Goal: Entertainment & Leisure: Consume media (video, audio)

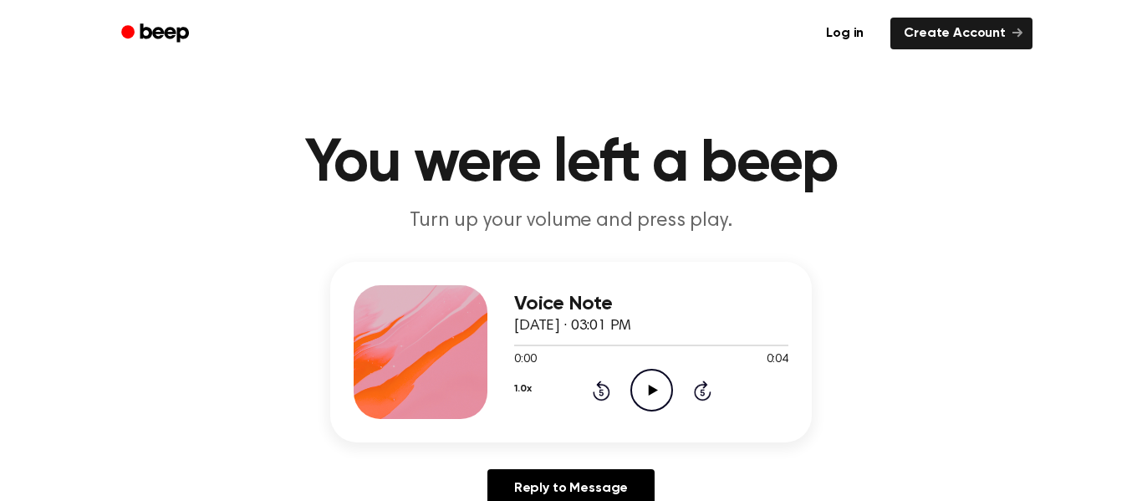
click at [644, 394] on icon "Play Audio" at bounding box center [651, 390] width 43 height 43
click at [667, 377] on circle at bounding box center [651, 389] width 41 height 41
click at [630, 405] on icon "Play Audio" at bounding box center [651, 390] width 43 height 43
click at [670, 379] on icon "Play Audio" at bounding box center [651, 390] width 43 height 43
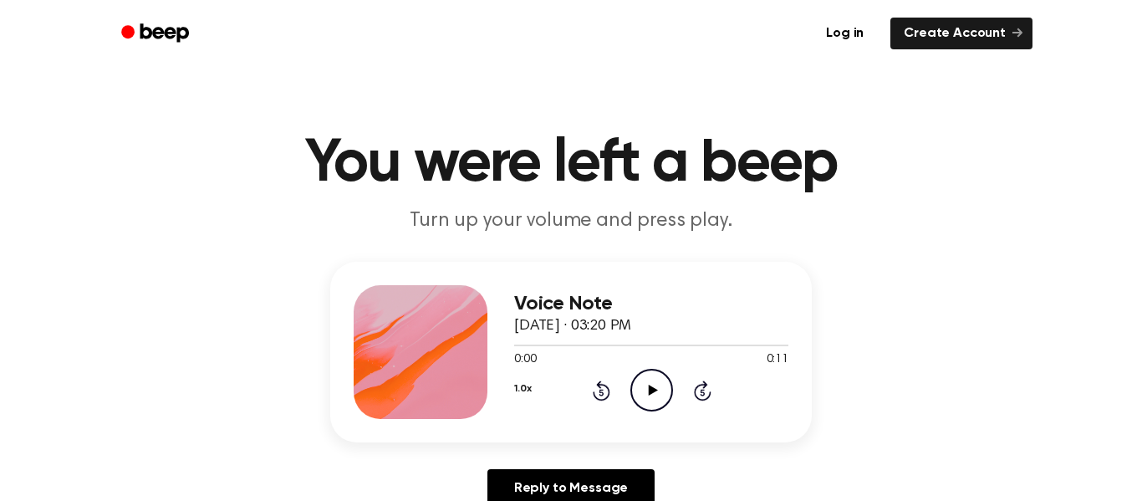
click at [642, 381] on icon "Play Audio" at bounding box center [651, 390] width 43 height 43
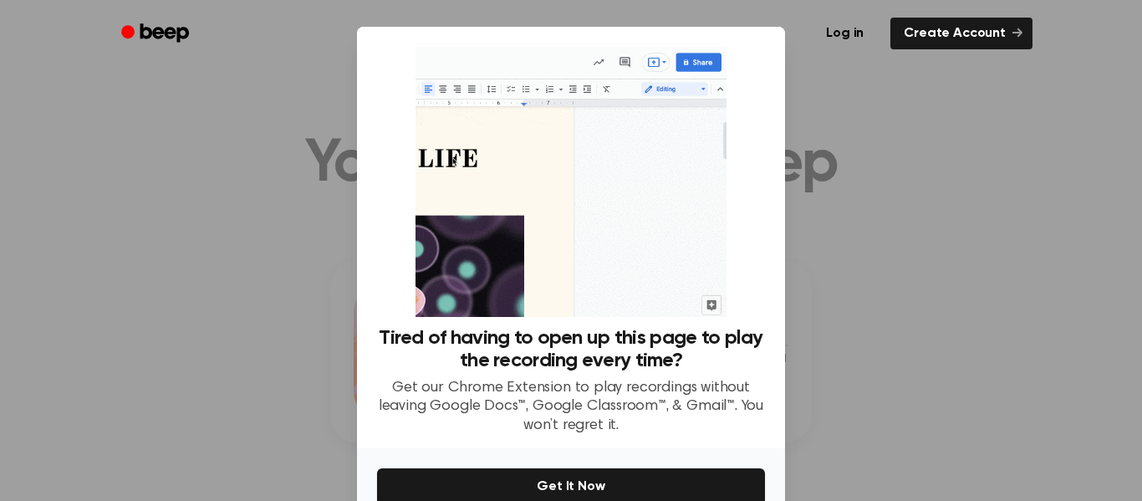
scroll to position [88, 0]
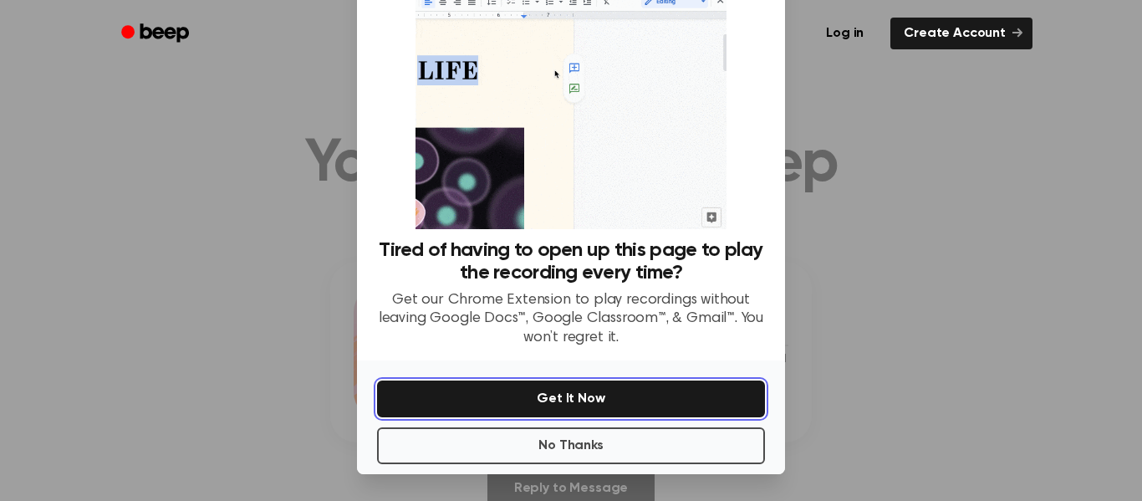
click at [631, 415] on button "Get It Now" at bounding box center [571, 398] width 388 height 37
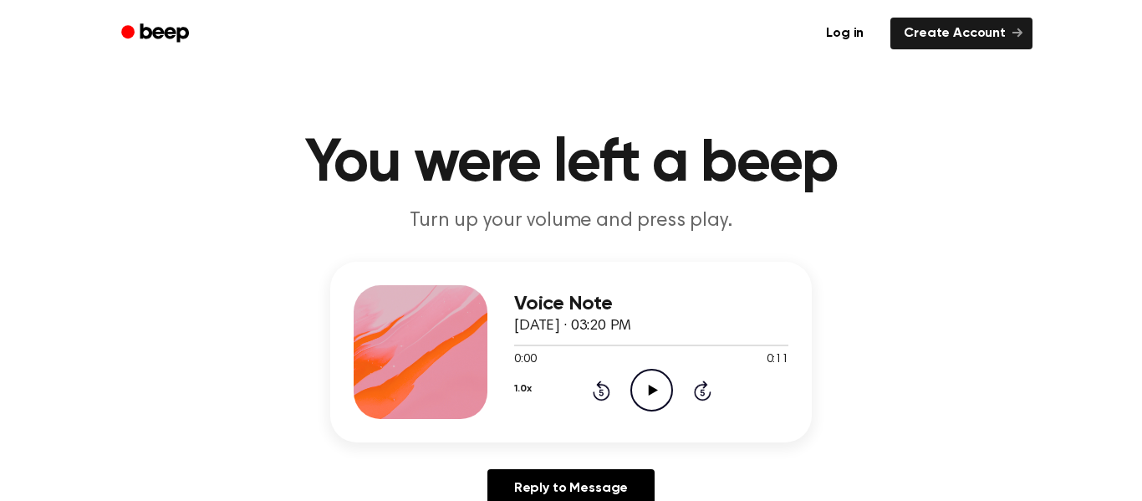
click at [633, 374] on icon "Play Audio" at bounding box center [651, 390] width 43 height 43
click at [601, 388] on icon "Rewind 5 seconds" at bounding box center [601, 390] width 18 height 22
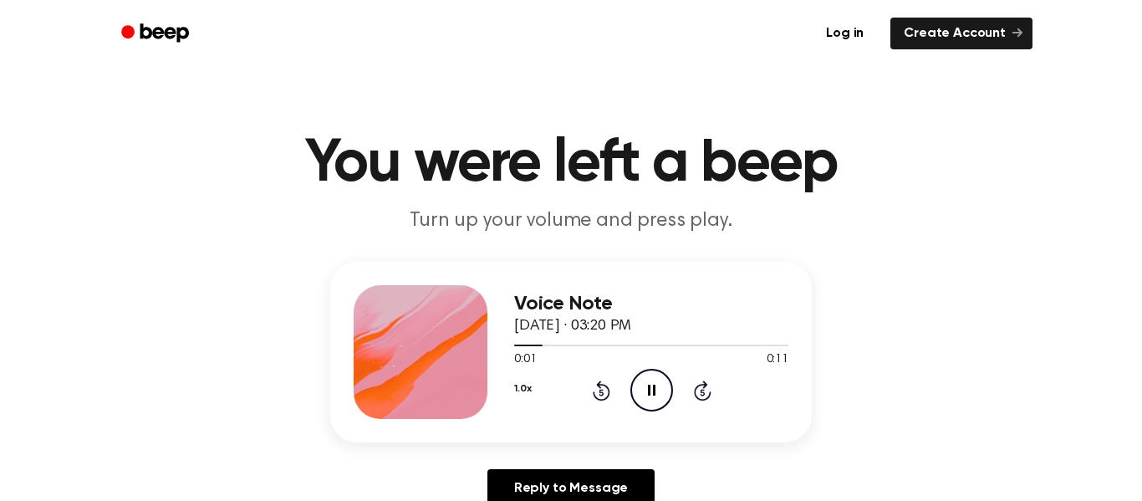
click at [601, 388] on icon "Rewind 5 seconds" at bounding box center [601, 390] width 18 height 22
click at [534, 389] on div "1.0x Rewind 5 seconds Pause Audio Skip 5 seconds" at bounding box center [651, 390] width 274 height 43
click at [531, 389] on button "1.0x" at bounding box center [522, 388] width 17 height 28
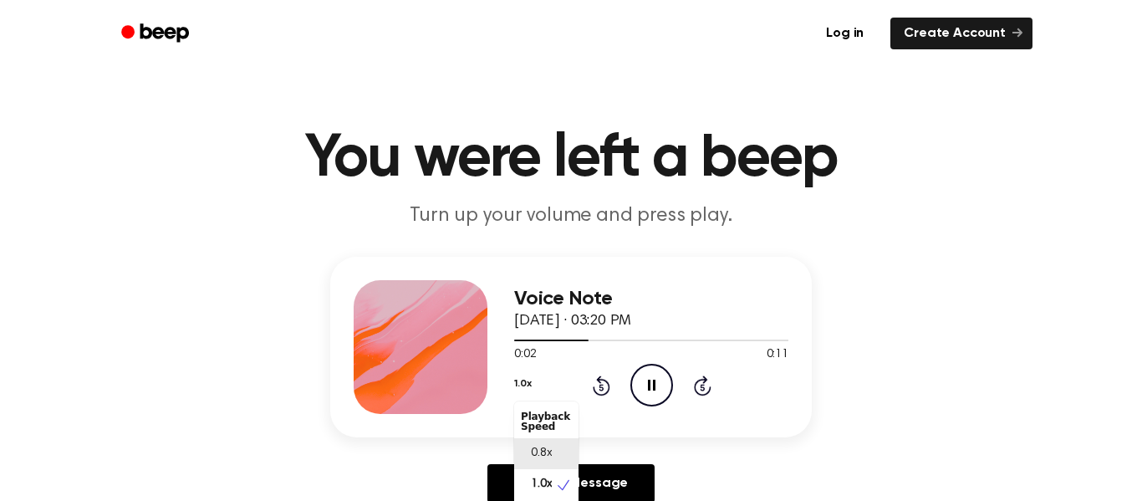
click at [548, 451] on span "0.8x" at bounding box center [541, 454] width 21 height 18
click at [529, 386] on button "0.8x" at bounding box center [524, 383] width 20 height 28
click at [665, 398] on div "0.8x Playback Speed 0.8x 1.0x 1.2x 1.5x 2.0x Rewind 5 seconds Pause Audio Skip …" at bounding box center [651, 385] width 274 height 43
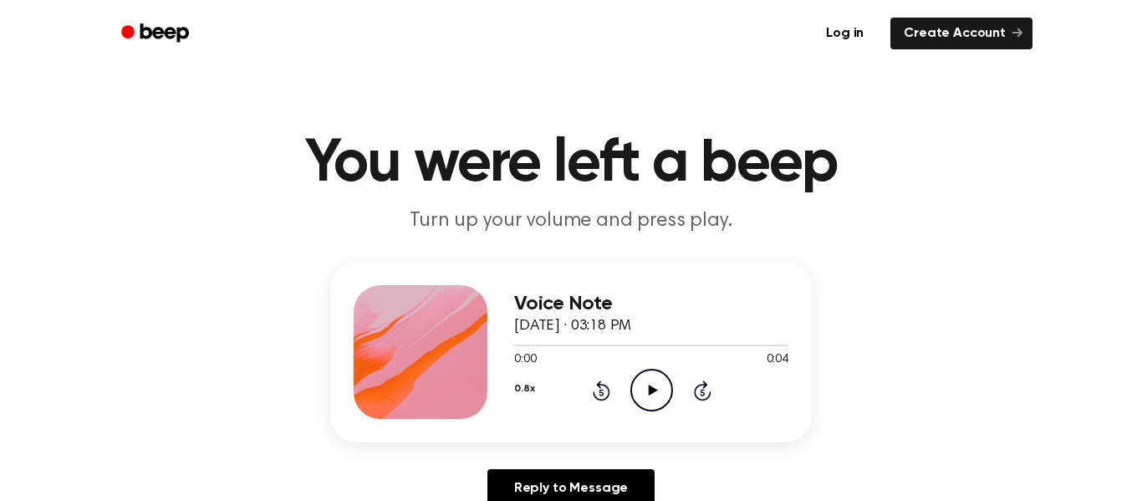
click at [699, 270] on div "Voice Note [DATE] · 03:18 PM 0:00 0:04 Your browser does not support the [objec…" at bounding box center [570, 352] width 481 height 181
click at [664, 376] on icon "Play Audio" at bounding box center [651, 390] width 43 height 43
click at [522, 391] on button "0.8x" at bounding box center [524, 388] width 20 height 28
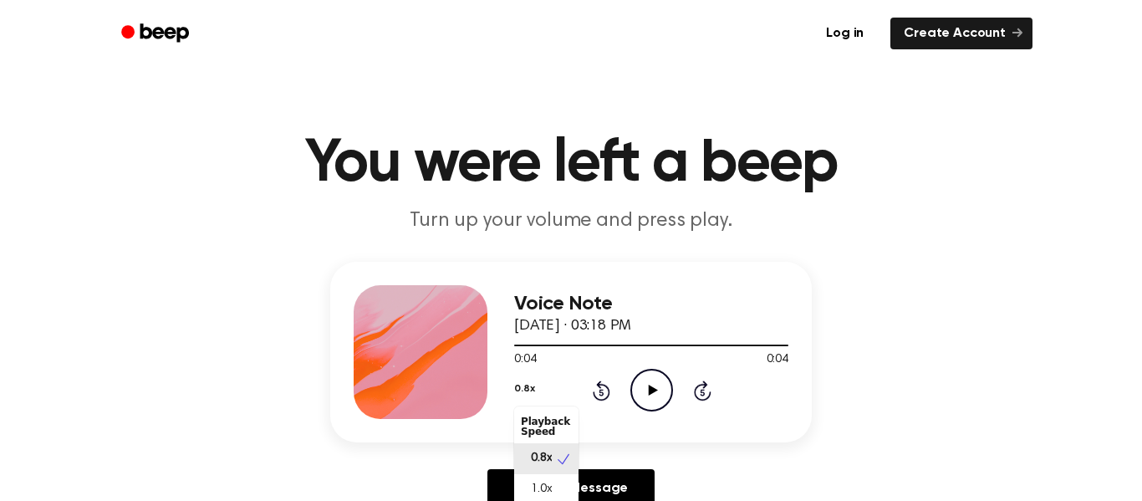
click at [536, 473] on div "0.8x" at bounding box center [546, 458] width 64 height 31
click at [527, 389] on button "0.8x" at bounding box center [524, 388] width 20 height 28
click at [533, 384] on div "0.8x Rewind 5 seconds Play Audio Skip 5 seconds" at bounding box center [651, 390] width 274 height 43
click at [529, 385] on button "0.8x" at bounding box center [524, 388] width 20 height 28
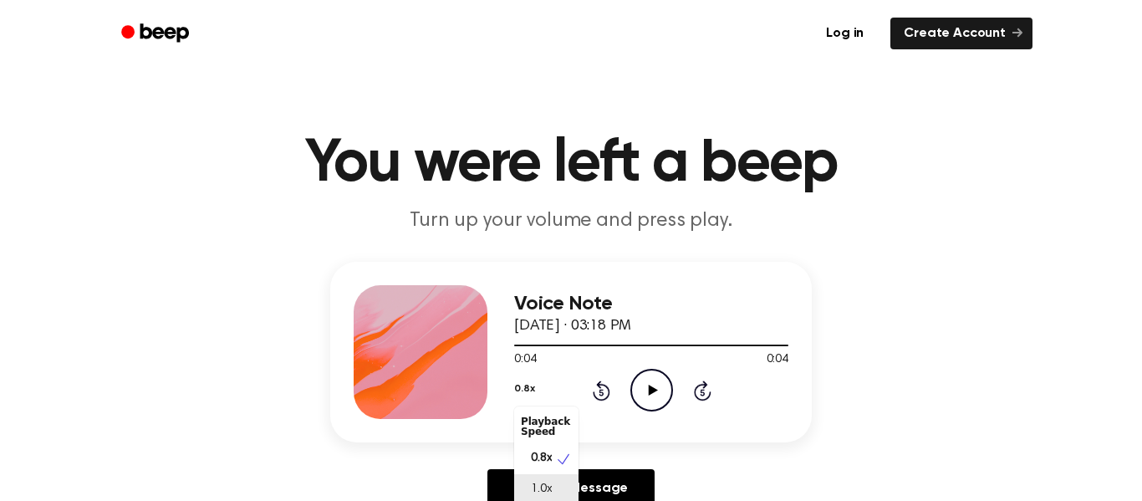
click at [551, 496] on span "1.0x" at bounding box center [541, 490] width 21 height 18
click at [636, 394] on icon "Play Audio" at bounding box center [651, 390] width 43 height 43
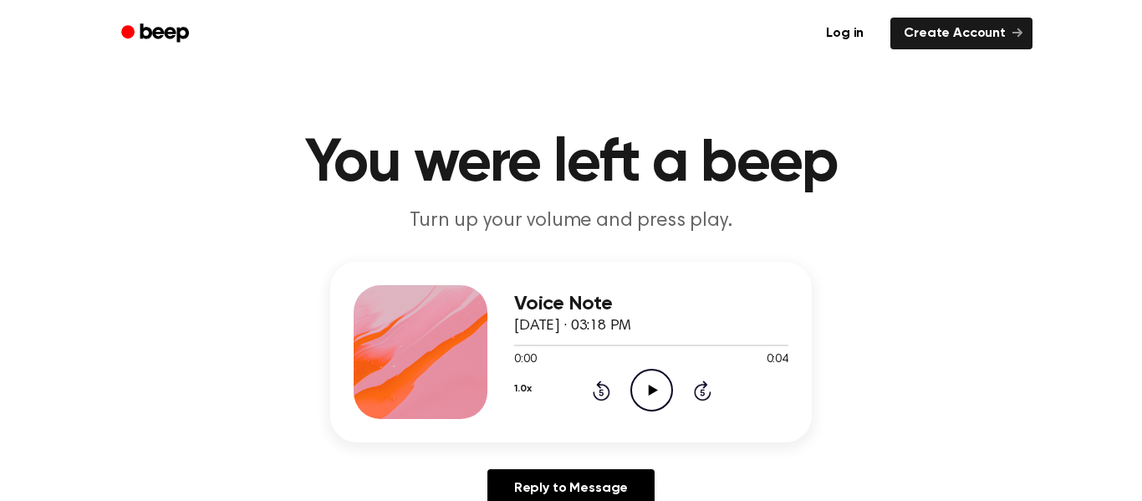
click at [644, 393] on icon "Play Audio" at bounding box center [651, 390] width 43 height 43
click at [659, 413] on div "Voice Note April 1, 2025 · 03:18 PM 0:04 0:04 Your browser does not support the…" at bounding box center [651, 352] width 274 height 134
click at [652, 396] on icon "Play Audio" at bounding box center [651, 390] width 43 height 43
click at [658, 408] on icon "Play Audio" at bounding box center [651, 390] width 43 height 43
click at [661, 410] on icon "Play Audio" at bounding box center [651, 390] width 43 height 43
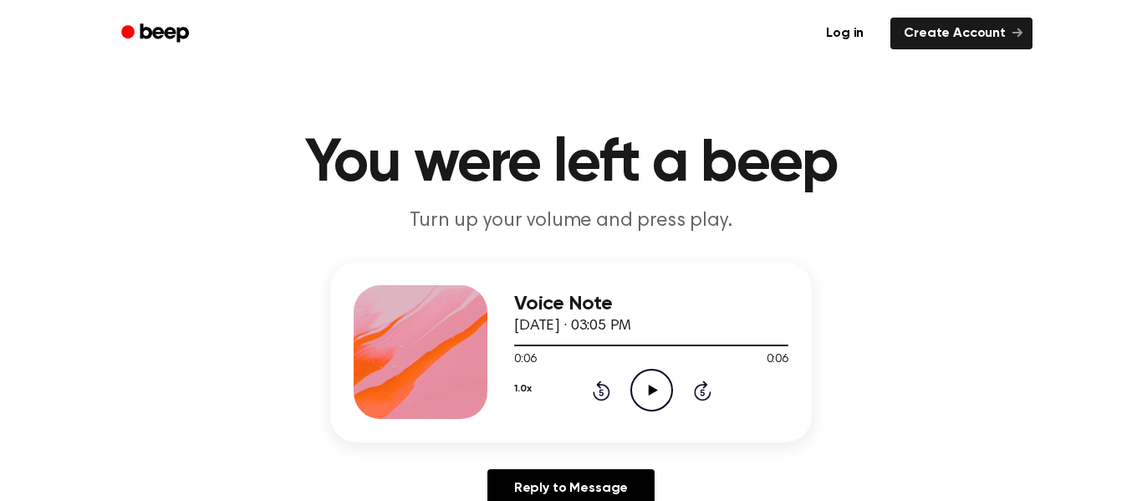
click at [661, 410] on icon "Play Audio" at bounding box center [651, 390] width 43 height 43
click at [659, 397] on icon "Play Audio" at bounding box center [651, 390] width 43 height 43
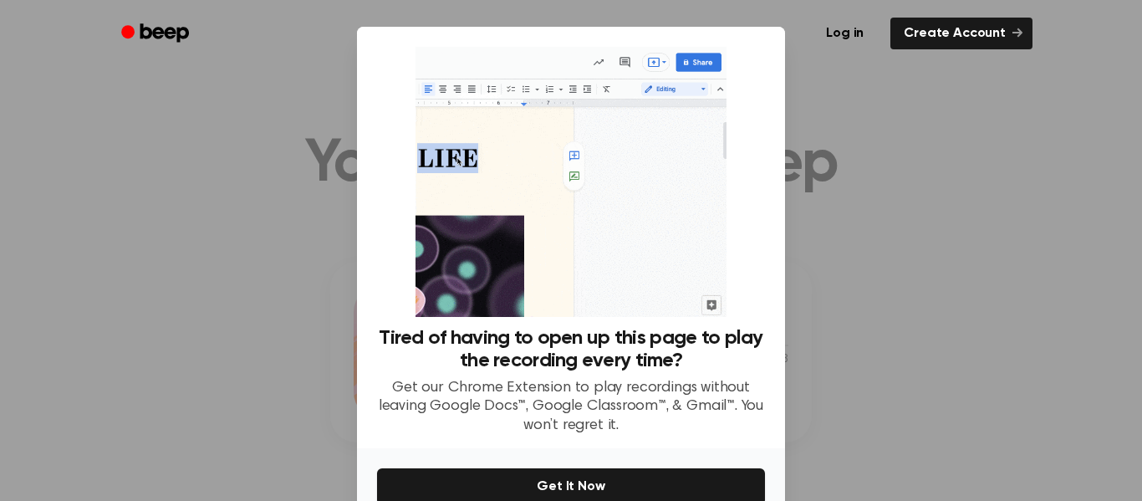
click at [782, 379] on div "Tired of having to open up this page to play the recording every time? Get our …" at bounding box center [571, 237] width 428 height 421
click at [970, 200] on div at bounding box center [571, 250] width 1142 height 501
click at [222, 328] on div at bounding box center [571, 250] width 1142 height 501
click at [772, 138] on div "Tired of having to open up this page to play the recording every time? Get our …" at bounding box center [571, 237] width 428 height 421
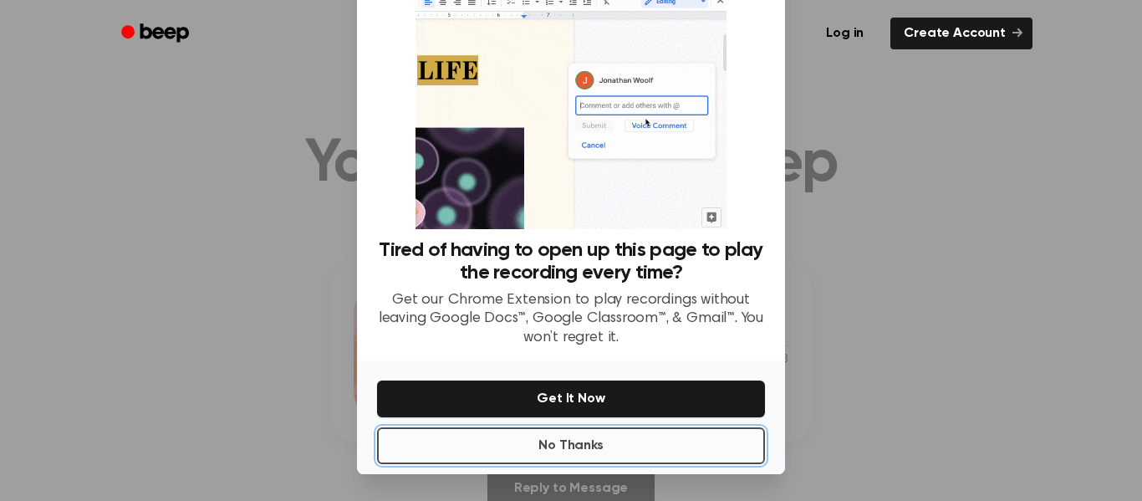
click at [598, 446] on button "No Thanks" at bounding box center [571, 445] width 388 height 37
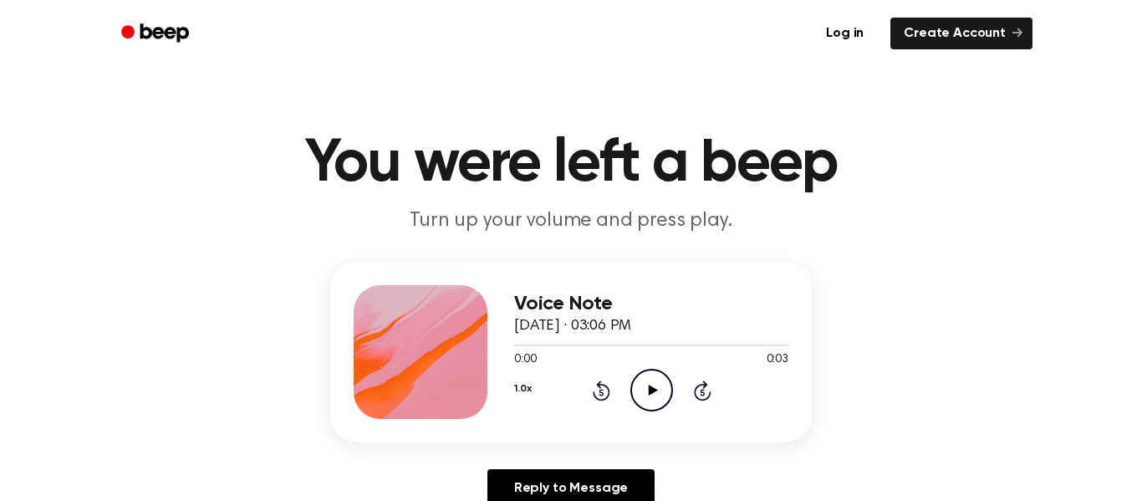
click at [664, 365] on div "0:00 0:03" at bounding box center [651, 360] width 274 height 18
click at [661, 373] on circle at bounding box center [651, 389] width 41 height 41
click at [654, 405] on icon "Play Audio" at bounding box center [651, 390] width 43 height 43
click at [654, 405] on icon "Pause Audio" at bounding box center [651, 390] width 43 height 43
click at [654, 405] on icon "Play Audio" at bounding box center [651, 390] width 43 height 43
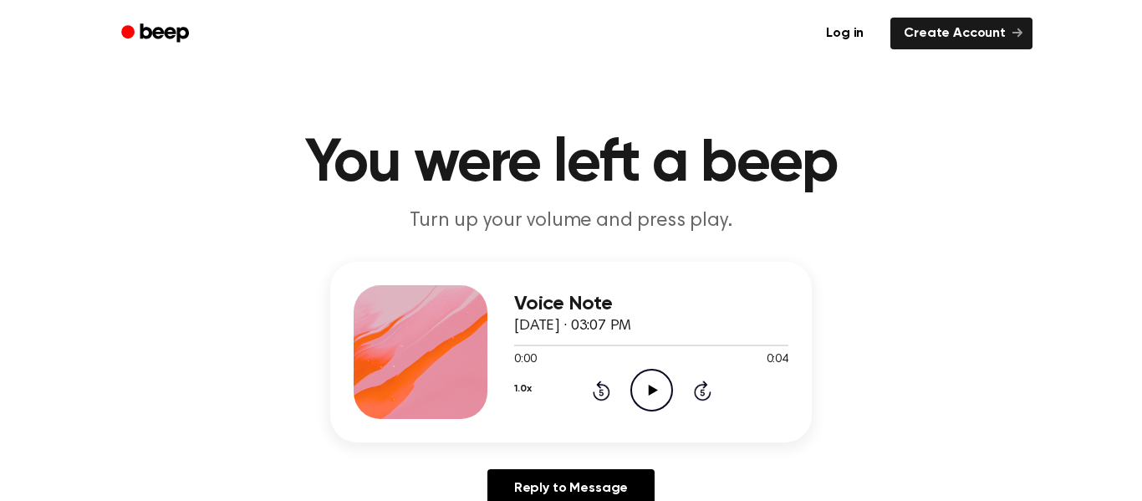
click at [633, 396] on icon "Play Audio" at bounding box center [651, 390] width 43 height 43
click at [649, 379] on icon "Play Audio" at bounding box center [651, 390] width 43 height 43
click at [645, 398] on icon "Play Audio" at bounding box center [651, 390] width 43 height 43
click at [668, 391] on icon "Play Audio" at bounding box center [651, 390] width 43 height 43
click at [651, 375] on icon "Play Audio" at bounding box center [651, 390] width 43 height 43
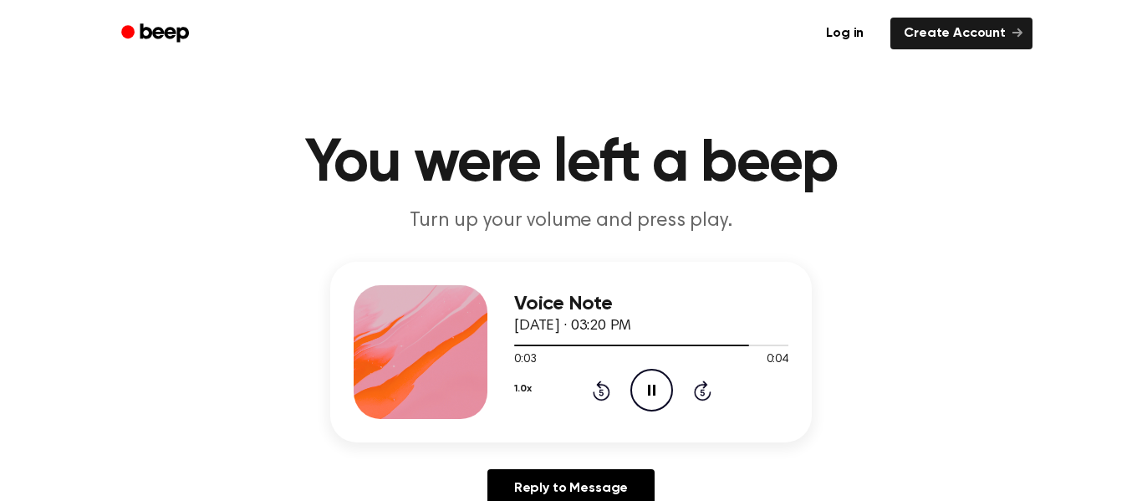
click at [651, 375] on icon "Pause Audio" at bounding box center [651, 390] width 43 height 43
click at [649, 376] on icon "Pause Audio" at bounding box center [651, 390] width 43 height 43
click at [649, 376] on icon "Play Audio" at bounding box center [651, 390] width 43 height 43
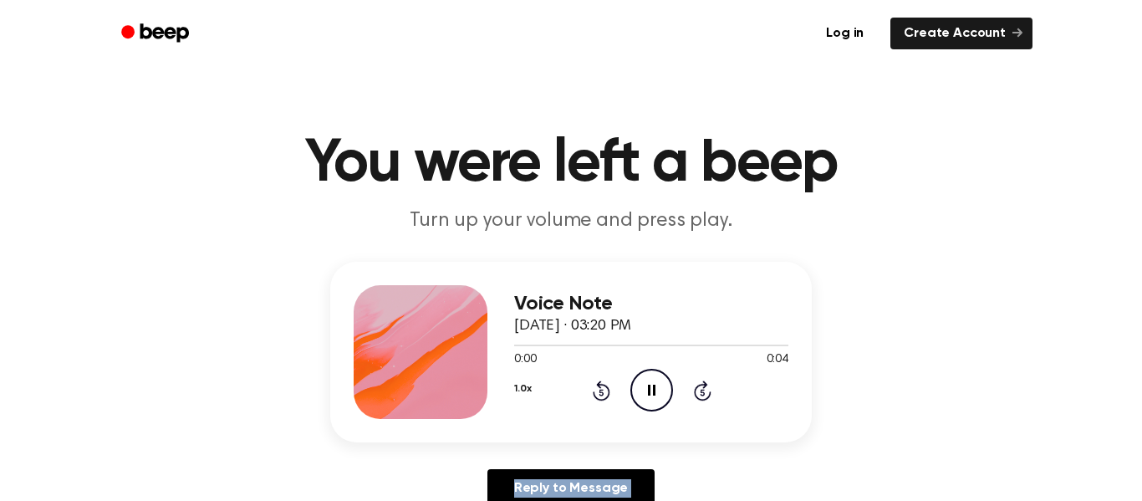
click at [649, 376] on icon "Pause Audio" at bounding box center [651, 390] width 43 height 43
click at [649, 376] on icon "Play Audio" at bounding box center [651, 390] width 43 height 43
click at [649, 376] on icon "Pause Audio" at bounding box center [651, 390] width 43 height 43
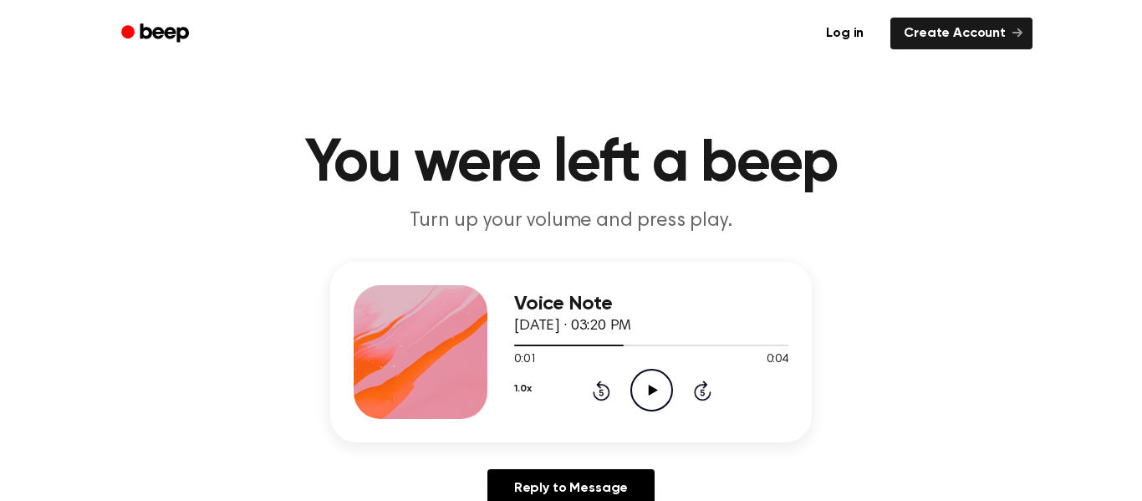
click at [649, 376] on icon "Play Audio" at bounding box center [651, 390] width 43 height 43
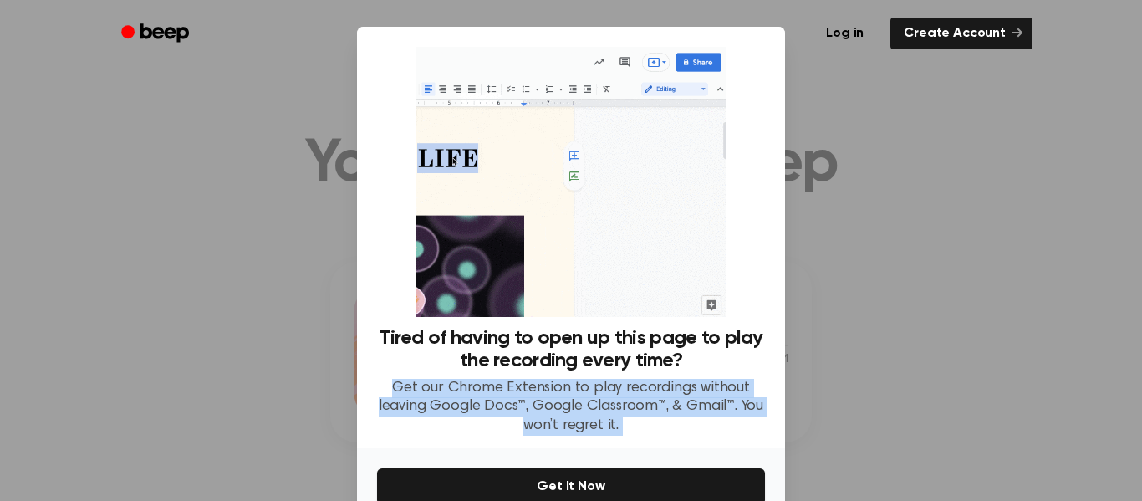
click at [649, 376] on div "Tired of having to open up this page to play the recording every time? Get our …" at bounding box center [571, 381] width 388 height 109
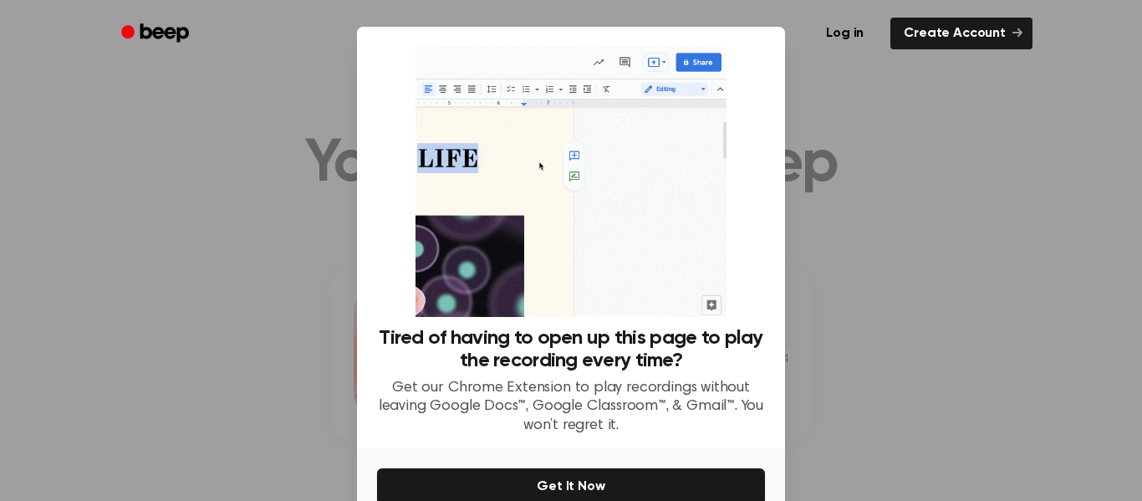
click at [959, 387] on div at bounding box center [571, 250] width 1142 height 501
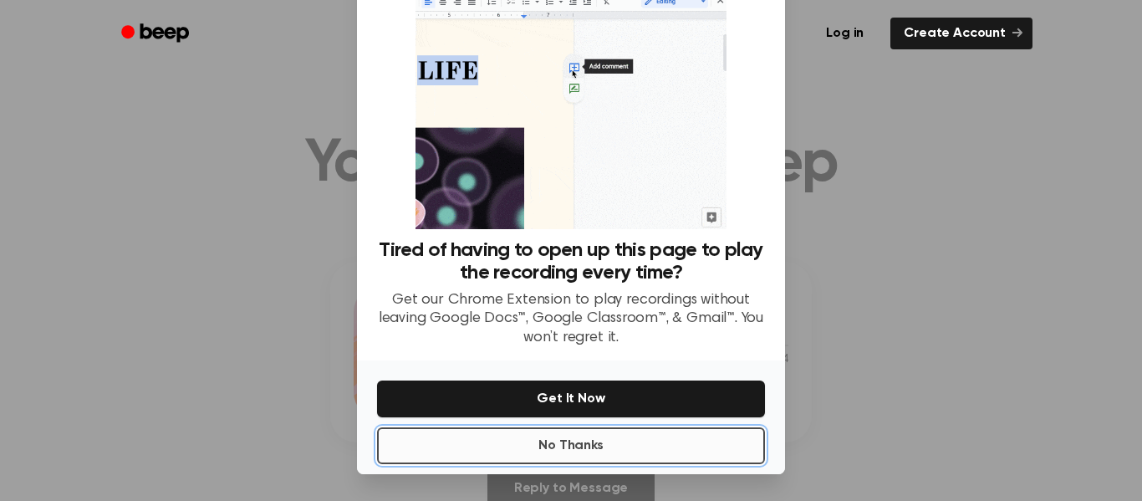
click at [538, 433] on button "No Thanks" at bounding box center [571, 445] width 388 height 37
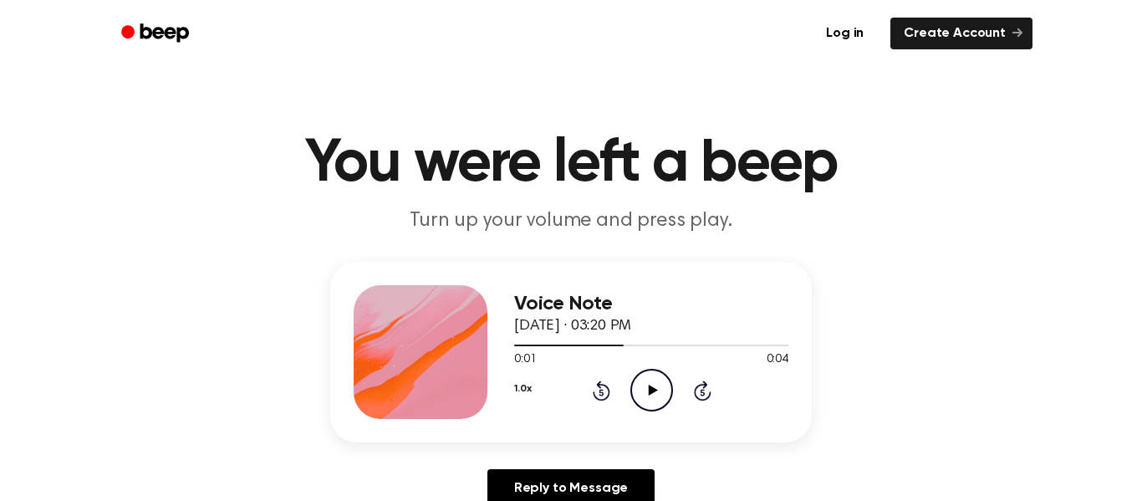
click at [641, 399] on icon "Play Audio" at bounding box center [651, 390] width 43 height 43
click at [641, 399] on icon "Pause Audio" at bounding box center [651, 390] width 43 height 43
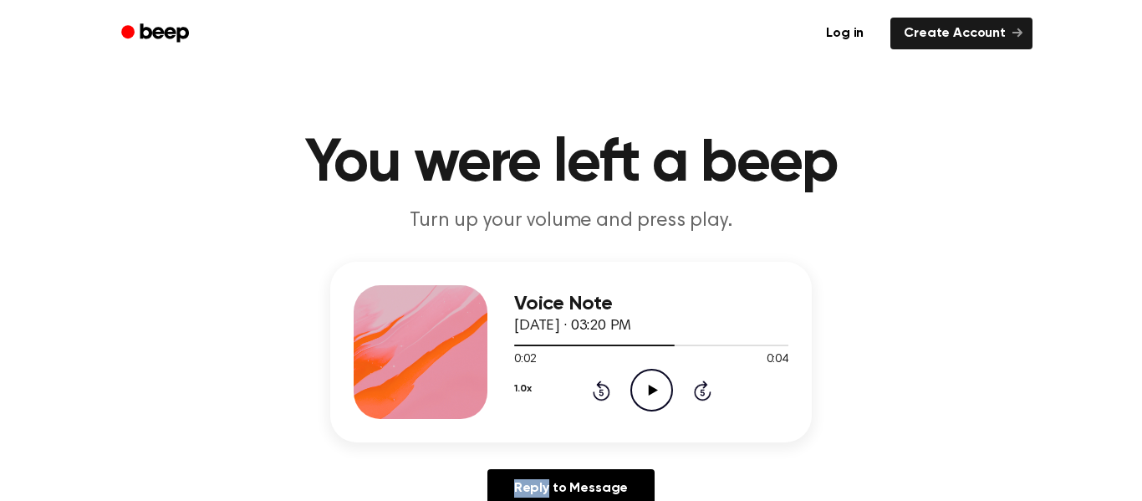
click at [641, 399] on icon "Play Audio" at bounding box center [651, 390] width 43 height 43
click at [641, 399] on icon "Pause Audio" at bounding box center [651, 390] width 43 height 43
click at [641, 399] on icon "Play Audio" at bounding box center [651, 390] width 43 height 43
click at [641, 399] on icon "Pause Audio" at bounding box center [651, 390] width 43 height 43
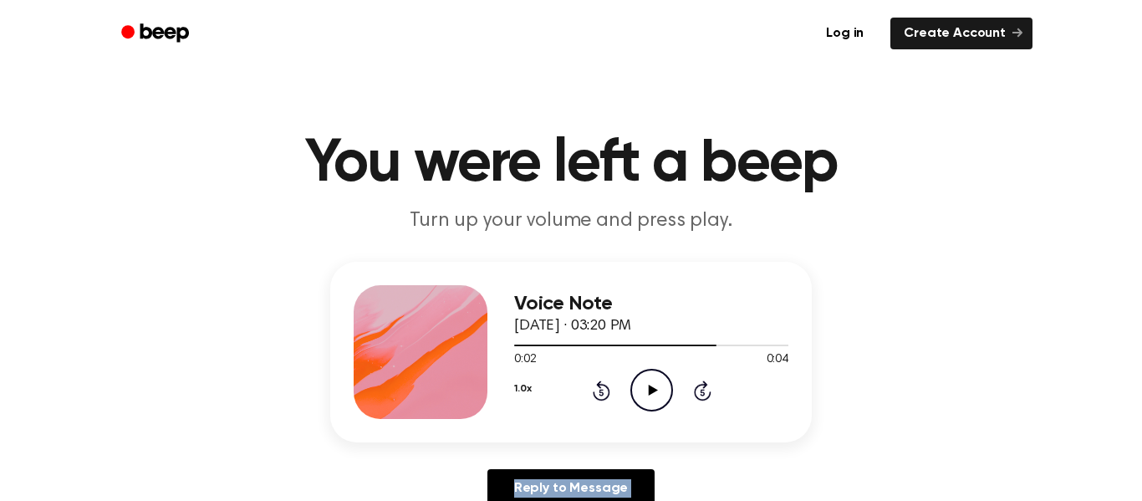
click at [641, 399] on icon "Play Audio" at bounding box center [651, 390] width 43 height 43
click at [641, 398] on icon "Pause Audio" at bounding box center [651, 390] width 43 height 43
click at [593, 389] on icon "Rewind 5 seconds" at bounding box center [601, 390] width 18 height 22
click at [654, 393] on icon "Play Audio" at bounding box center [651, 390] width 43 height 43
click at [601, 392] on icon at bounding box center [600, 392] width 4 height 7
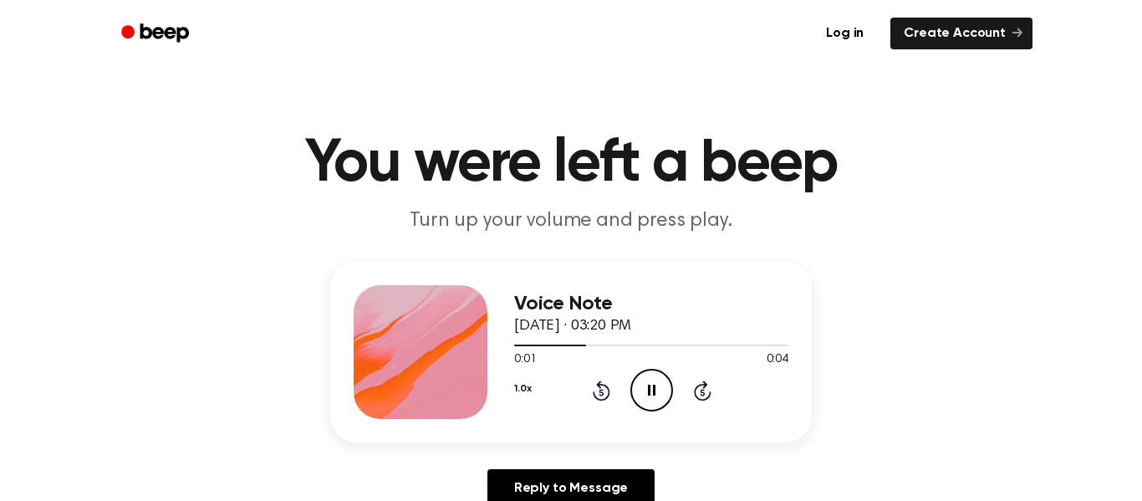
click at [601, 392] on icon at bounding box center [600, 392] width 4 height 7
click at [669, 395] on icon "Pause Audio" at bounding box center [651, 390] width 43 height 43
click at [669, 395] on icon "Play Audio" at bounding box center [651, 390] width 43 height 43
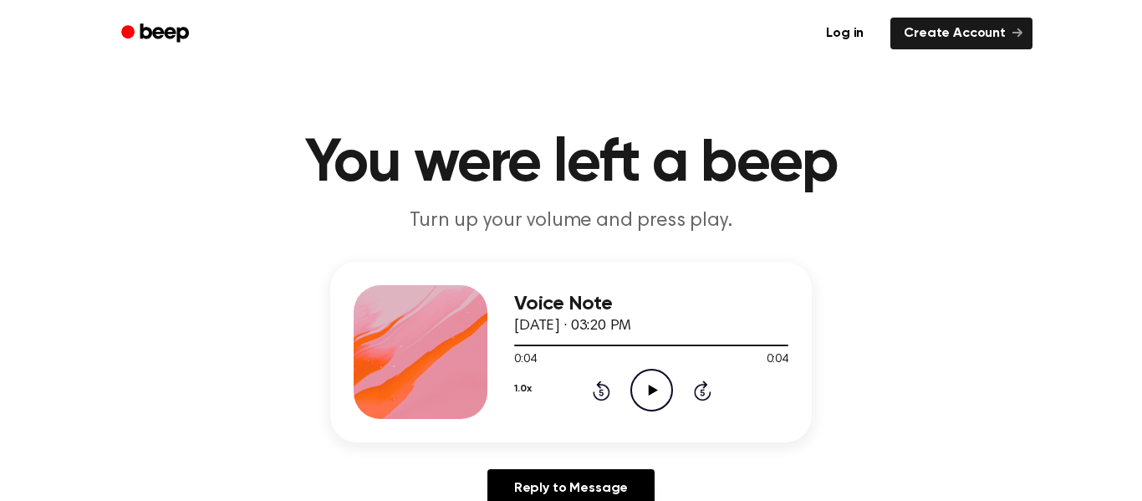
click at [669, 395] on icon "Play Audio" at bounding box center [651, 390] width 43 height 43
click at [668, 397] on icon "Pause Audio" at bounding box center [651, 390] width 43 height 43
click at [668, 397] on icon "Play Audio" at bounding box center [651, 390] width 43 height 43
click at [668, 397] on icon "Pause Audio" at bounding box center [651, 390] width 43 height 43
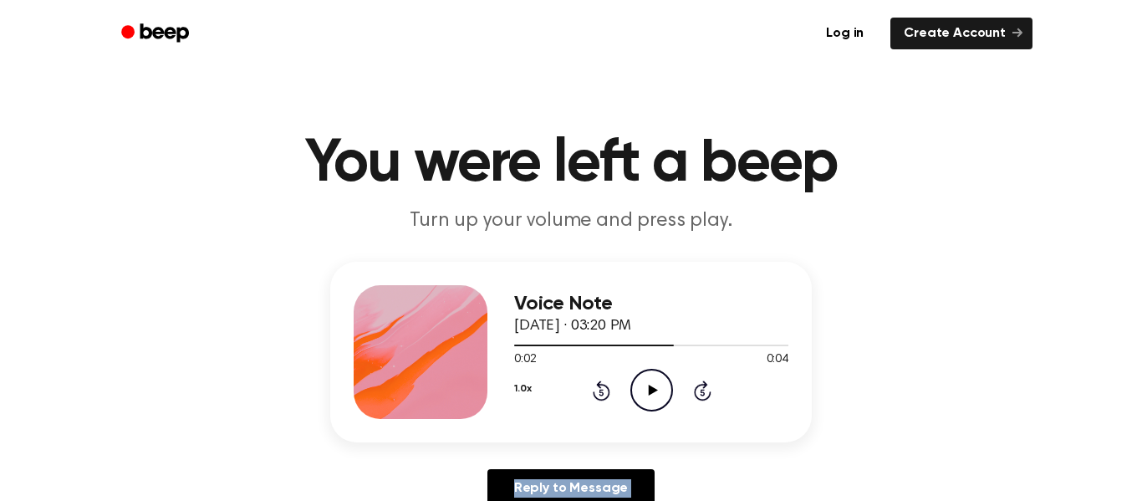
click at [668, 397] on icon "Play Audio" at bounding box center [651, 390] width 43 height 43
click at [668, 397] on icon "Pause Audio" at bounding box center [651, 390] width 43 height 43
click at [668, 397] on icon "Play Audio" at bounding box center [651, 390] width 43 height 43
click at [668, 397] on icon "Pause Audio" at bounding box center [651, 390] width 43 height 43
click at [668, 397] on icon "Play Audio" at bounding box center [651, 390] width 43 height 43
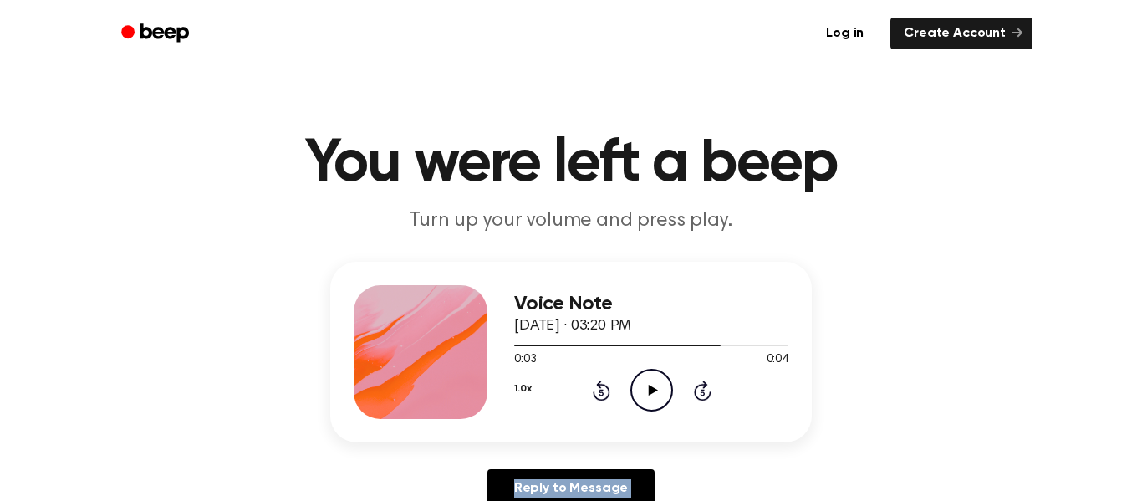
click at [668, 397] on icon "Play Audio" at bounding box center [651, 390] width 43 height 43
click at [668, 397] on icon "Pause Audio" at bounding box center [651, 390] width 43 height 43
click at [622, 398] on div "1.0x Rewind 5 seconds Play Audio Skip 5 seconds" at bounding box center [651, 390] width 274 height 43
click at [669, 382] on circle at bounding box center [651, 389] width 41 height 41
click at [644, 400] on icon "Play Audio" at bounding box center [651, 390] width 43 height 43
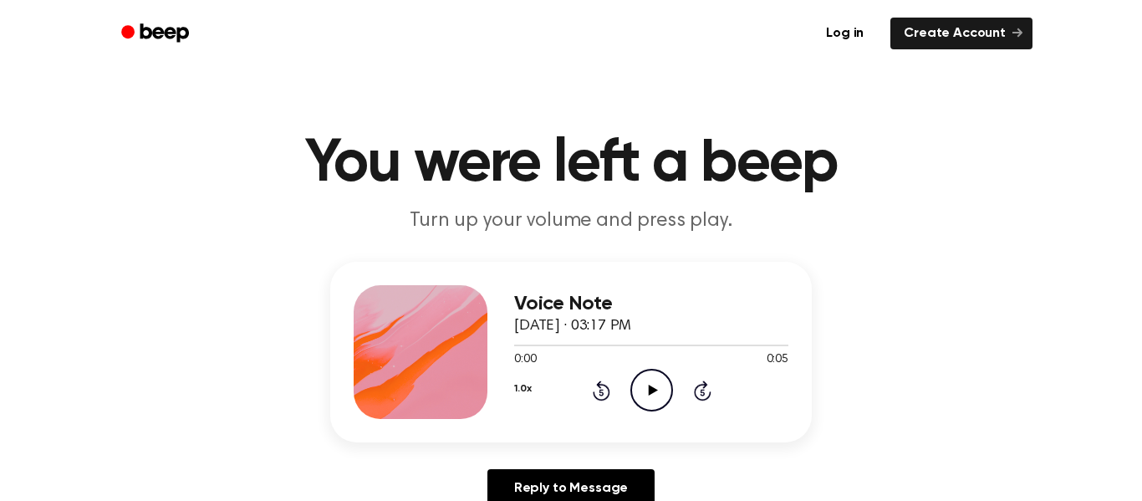
click at [669, 396] on icon "Play Audio" at bounding box center [651, 390] width 43 height 43
